Goal: Navigation & Orientation: Find specific page/section

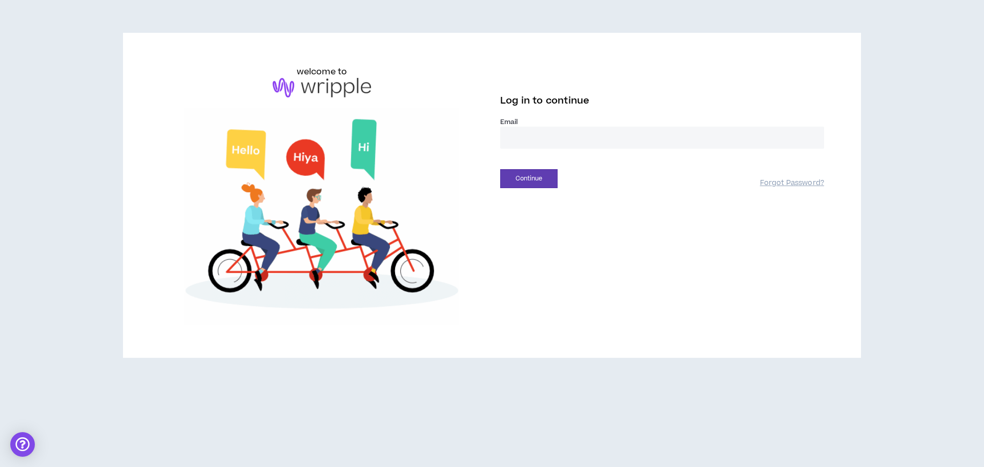
click at [556, 136] on input "email" at bounding box center [662, 138] width 324 height 22
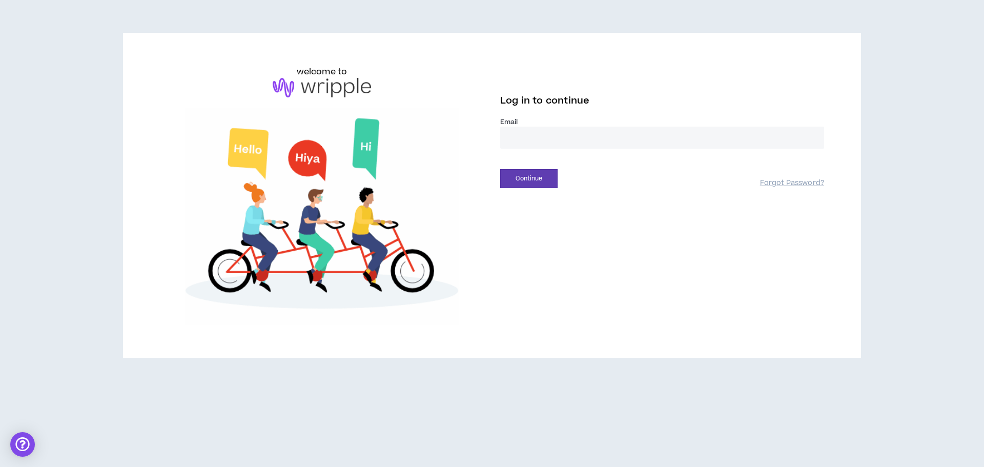
type input "**********"
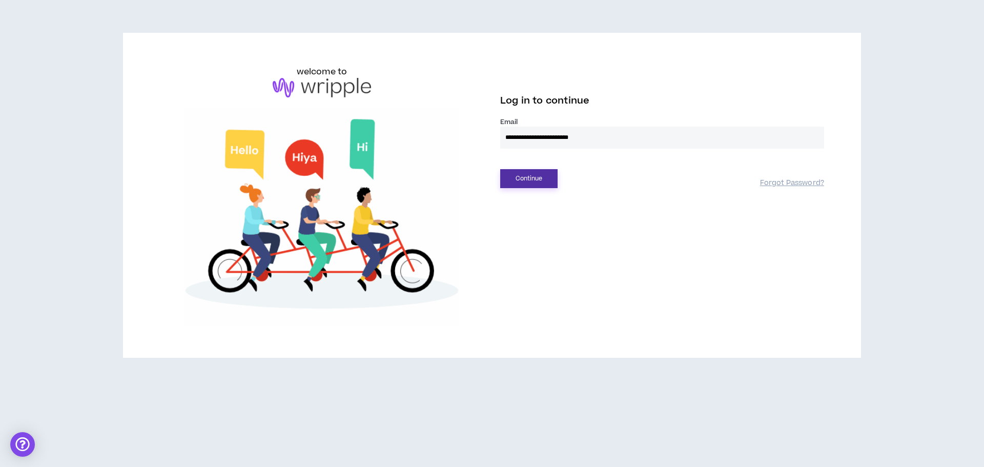
drag, startPoint x: 536, startPoint y: 175, endPoint x: 542, endPoint y: 174, distance: 5.7
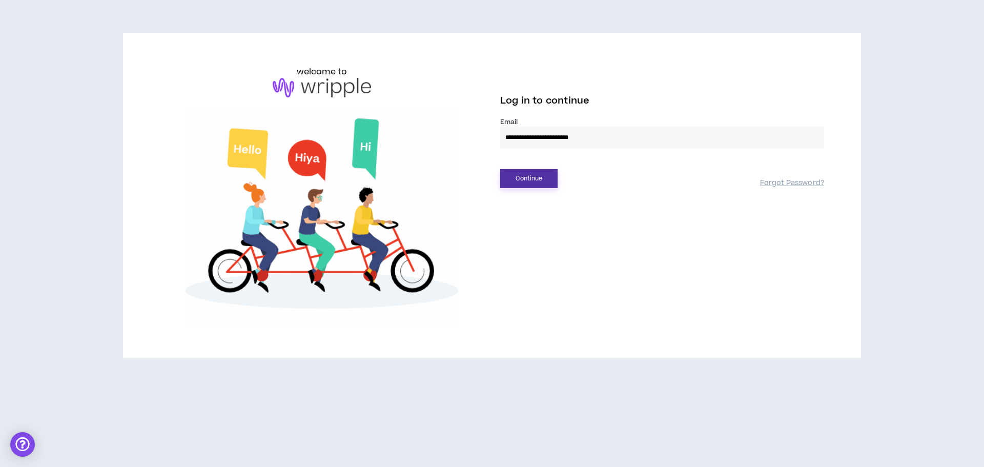
click at [536, 174] on button "Continue" at bounding box center [528, 178] width 57 height 19
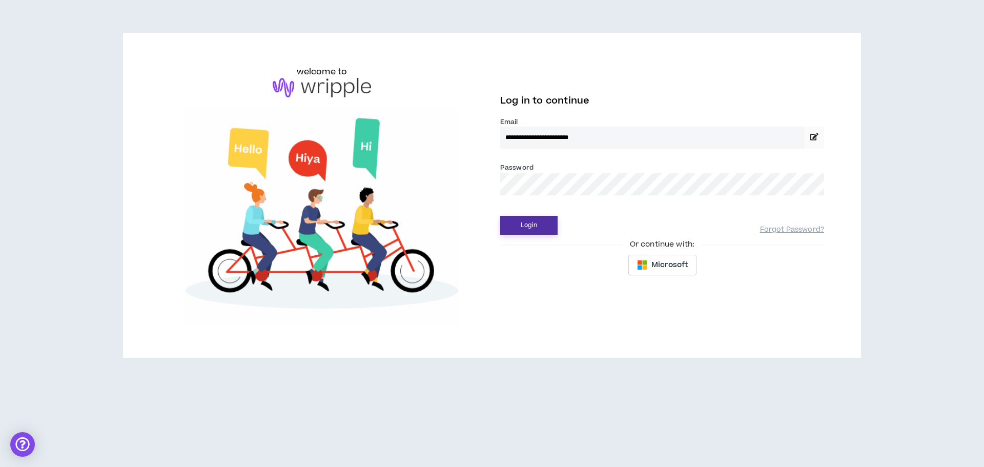
click at [517, 227] on button "Login" at bounding box center [528, 225] width 57 height 19
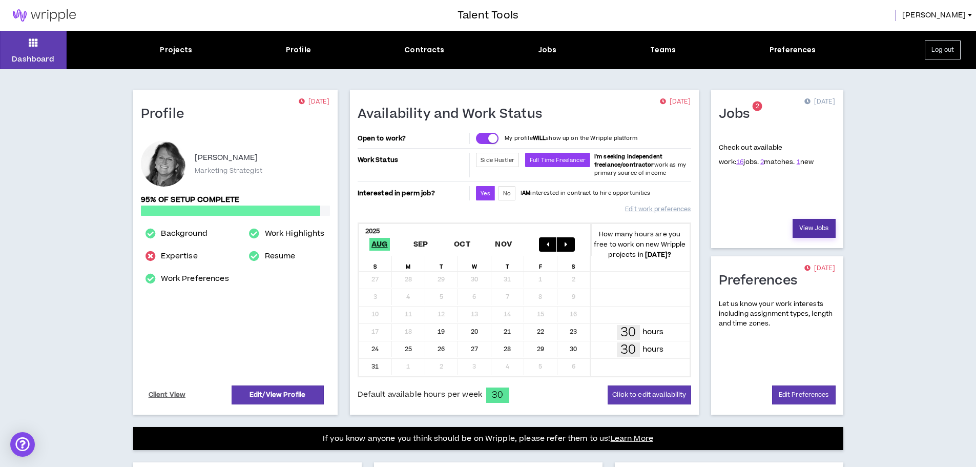
click at [805, 229] on link "View Jobs" at bounding box center [814, 228] width 43 height 19
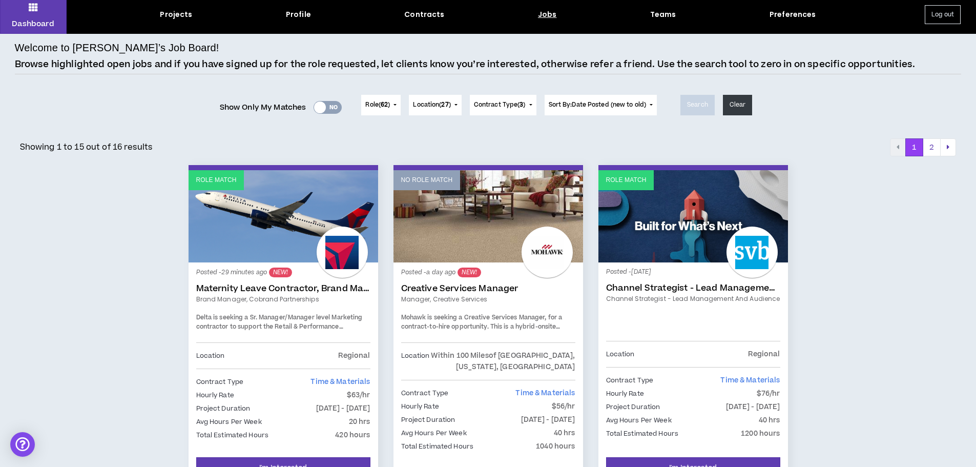
scroll to position [102, 0]
